Goal: Find specific page/section: Find specific page/section

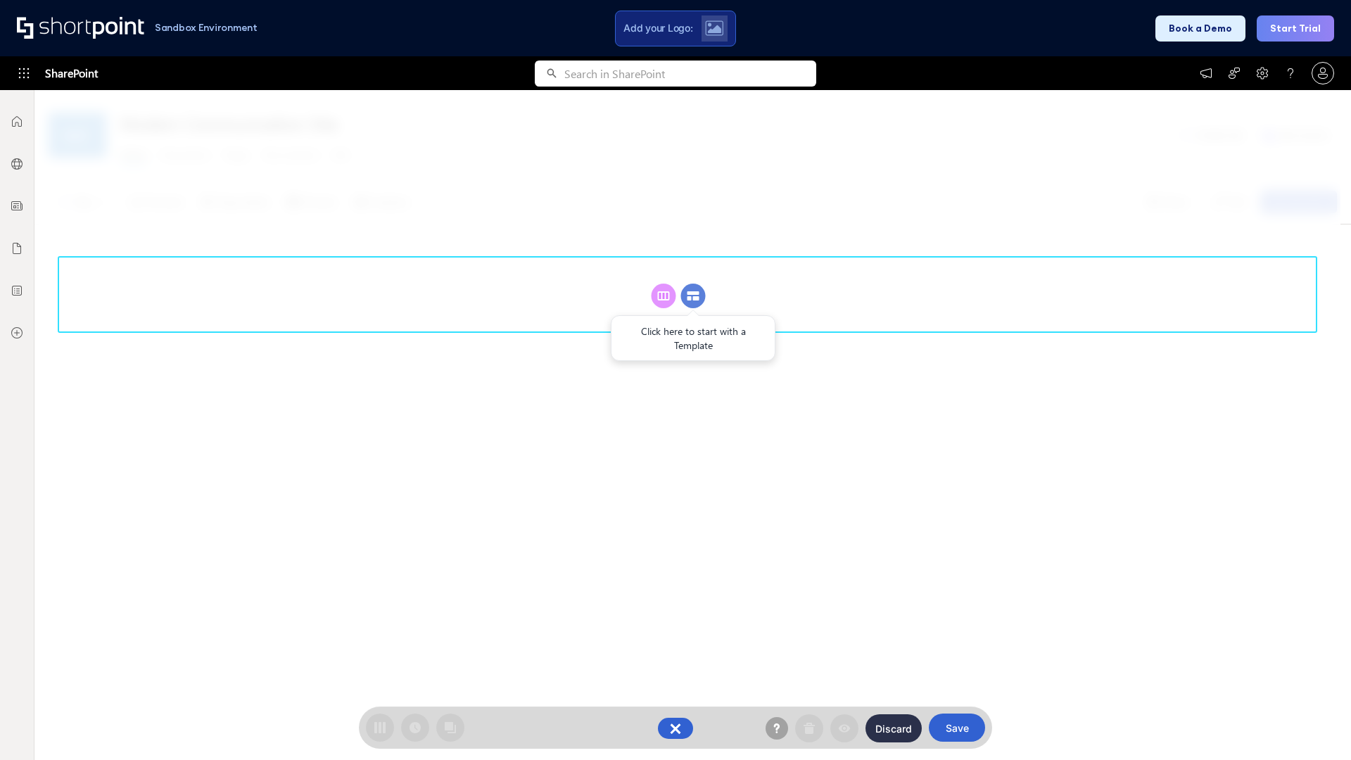
click at [693, 296] on circle at bounding box center [693, 296] width 25 height 25
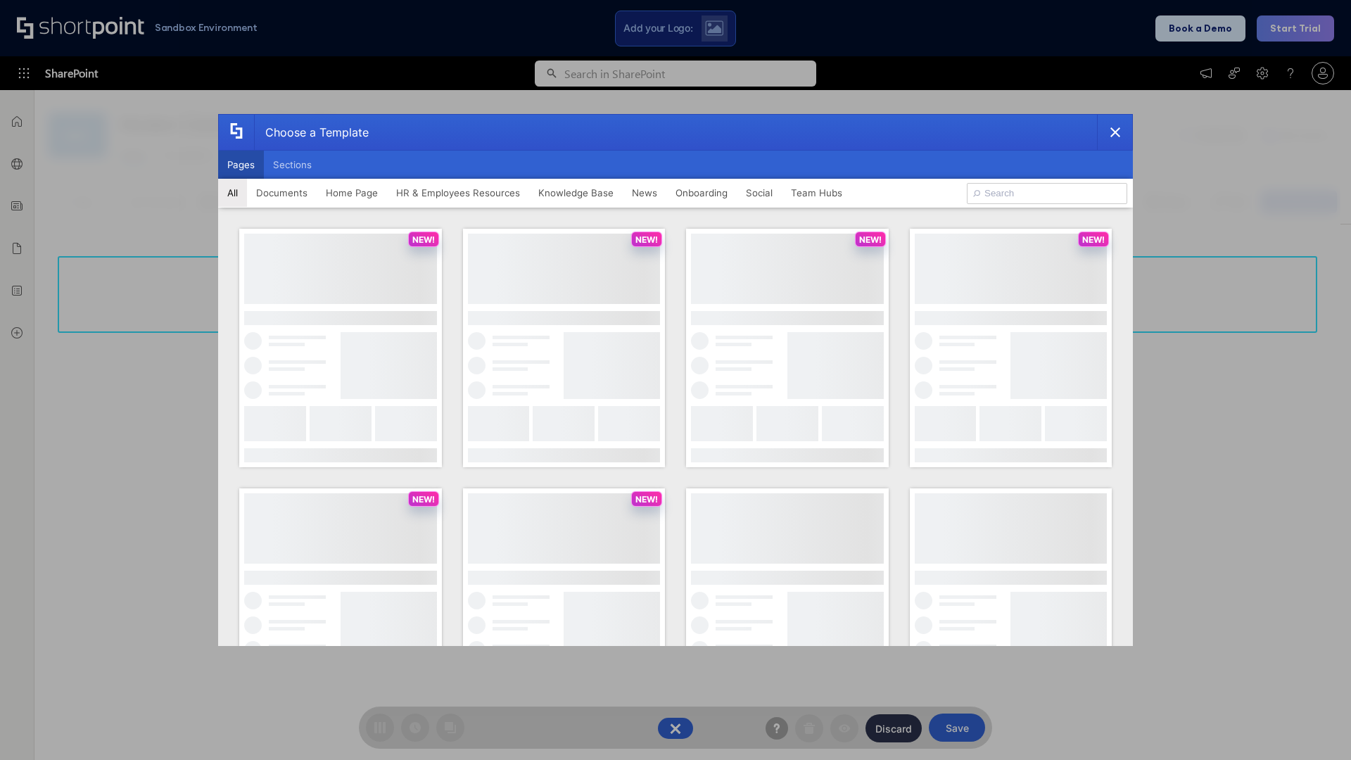
click at [241, 165] on button "Pages" at bounding box center [241, 165] width 46 height 28
type input "Intranet Layout 2"
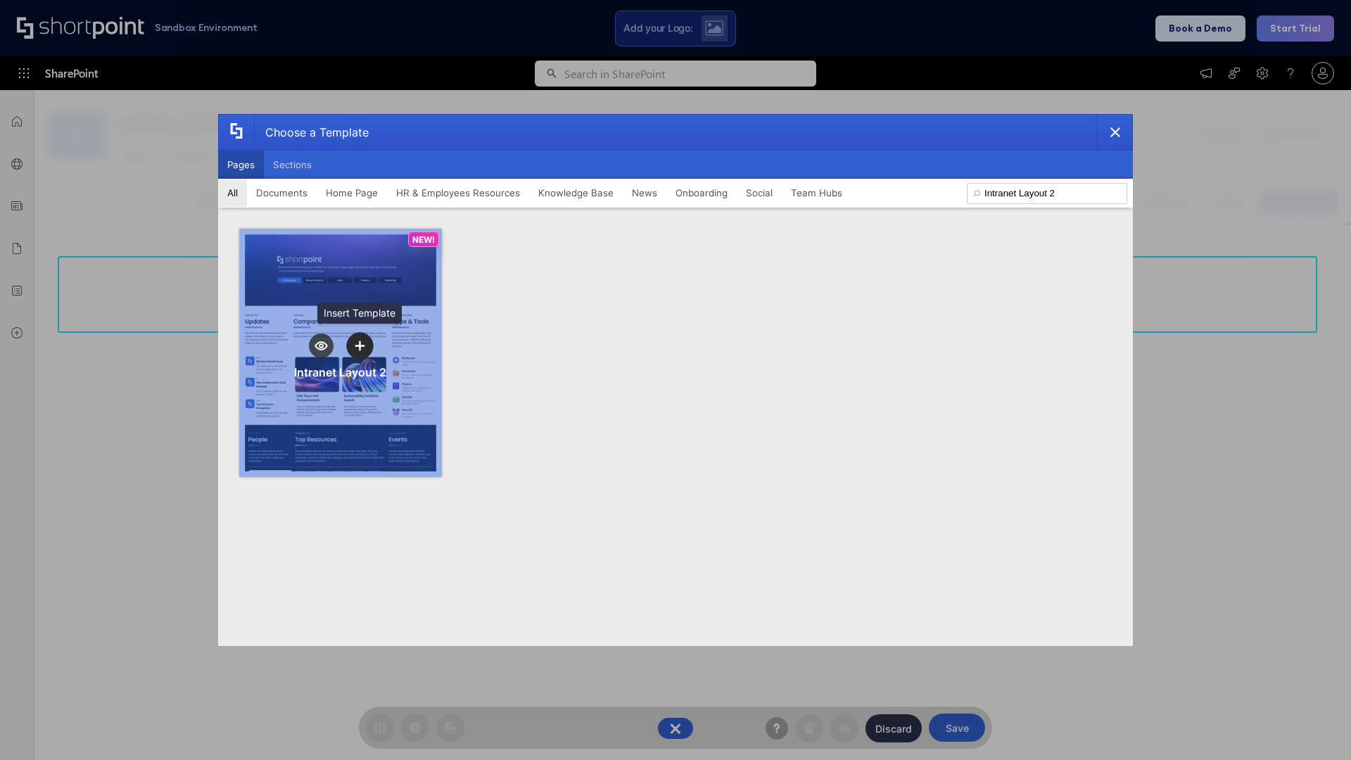
click at [360, 346] on icon "template selector" at bounding box center [360, 346] width 10 height 10
